Goal: Book appointment/travel/reservation

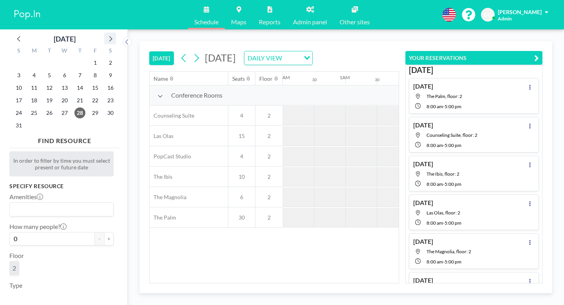
scroll to position [0, 1024]
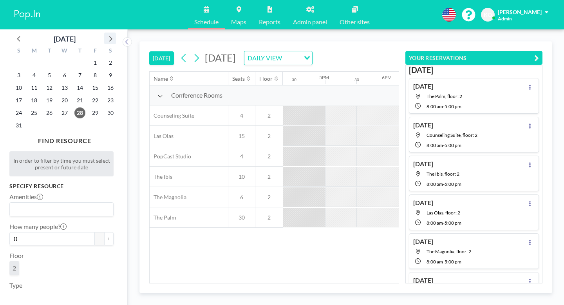
click at [105, 33] on icon at bounding box center [110, 38] width 10 height 10
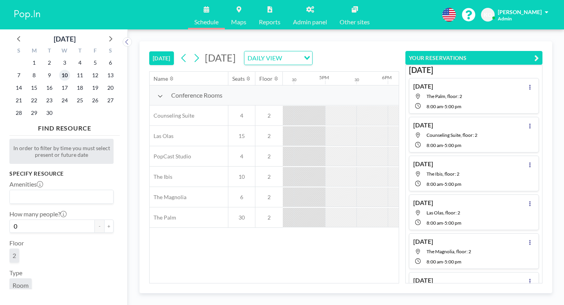
click at [59, 70] on span "10" at bounding box center [64, 75] width 11 height 11
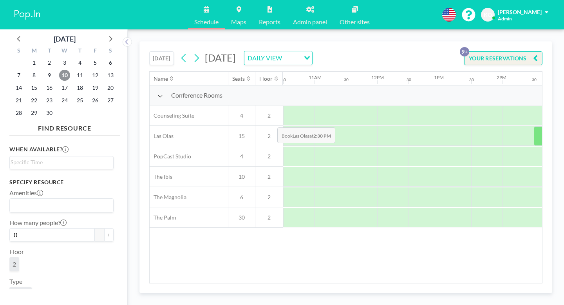
scroll to position [0, 655]
click at [474, 126] on div at bounding box center [489, 136] width 31 height 20
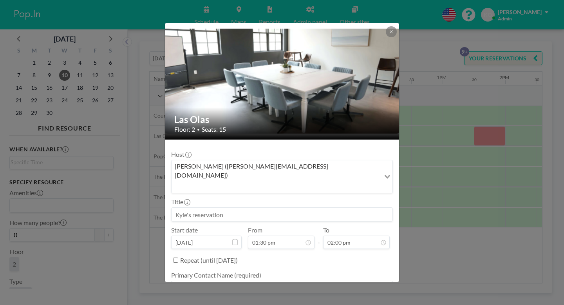
click at [267, 208] on input at bounding box center [282, 214] width 221 height 13
click at [351, 236] on input "02:00 pm" at bounding box center [356, 242] width 67 height 13
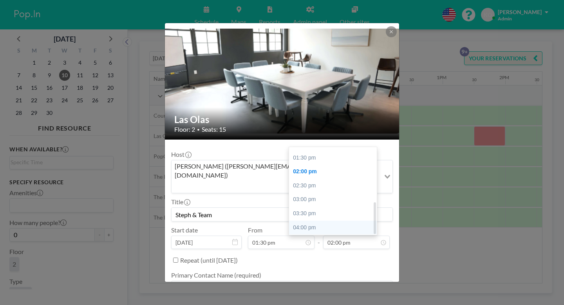
click at [308, 221] on div "04:00 pm" at bounding box center [333, 228] width 88 height 14
type input "Steph & Team"
type input "04:00 pm"
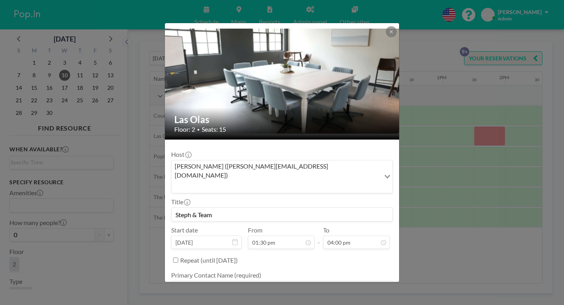
scroll to position [138, 0]
click at [250, 281] on textarea at bounding box center [282, 287] width 222 height 13
type textarea "[PERSON_NAME]"
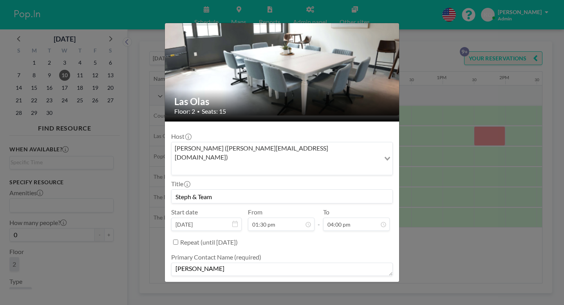
scroll to position [20, 0]
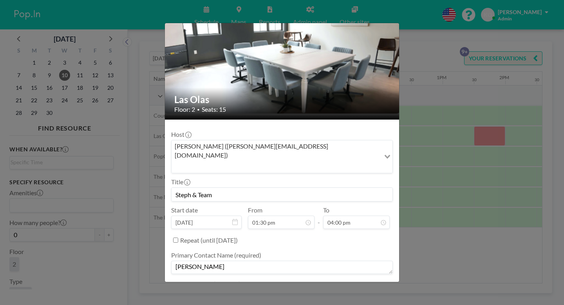
type textarea "[PHONE_NUMBER]"
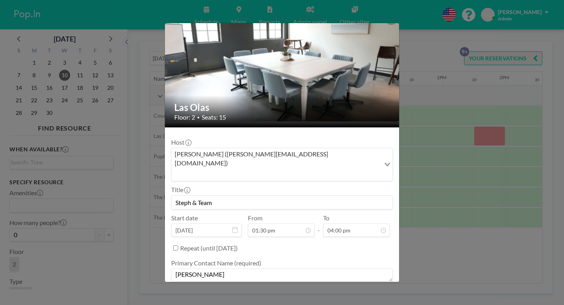
scroll to position [13, 0]
type textarea "invoice"
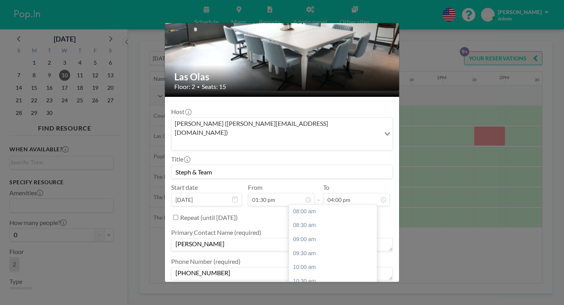
scroll to position [150, 0]
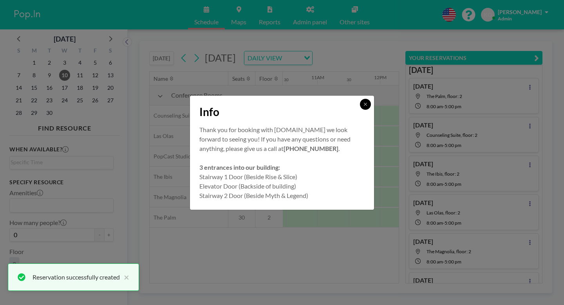
click at [360, 110] on button at bounding box center [365, 104] width 11 height 11
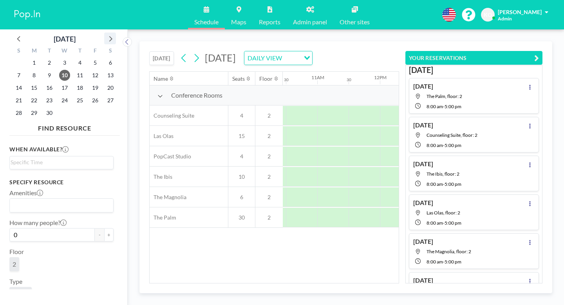
click at [109, 36] on icon at bounding box center [110, 38] width 3 height 5
click at [90, 70] on span "10" at bounding box center [95, 75] width 11 height 11
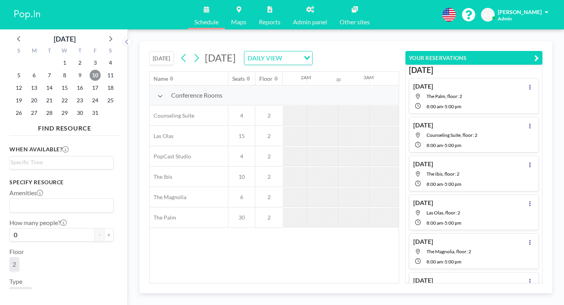
scroll to position [0, 382]
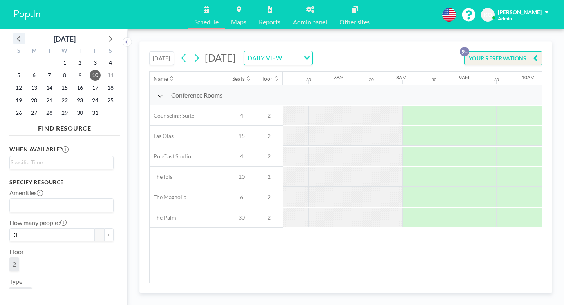
click at [18, 34] on icon at bounding box center [19, 38] width 10 height 10
click at [59, 70] on span "10" at bounding box center [64, 75] width 11 height 11
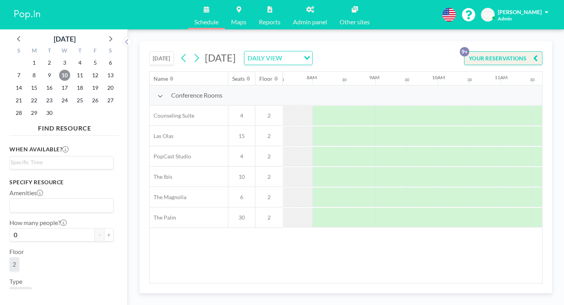
scroll to position [0, 606]
